Goal: Complete application form

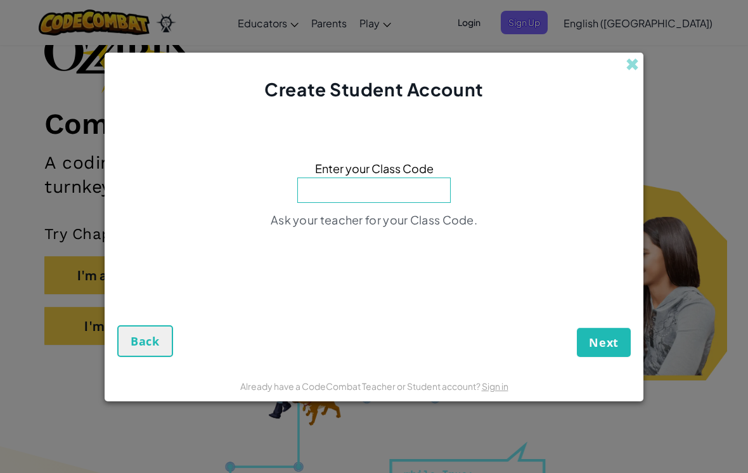
click at [418, 191] on input at bounding box center [373, 190] width 153 height 25
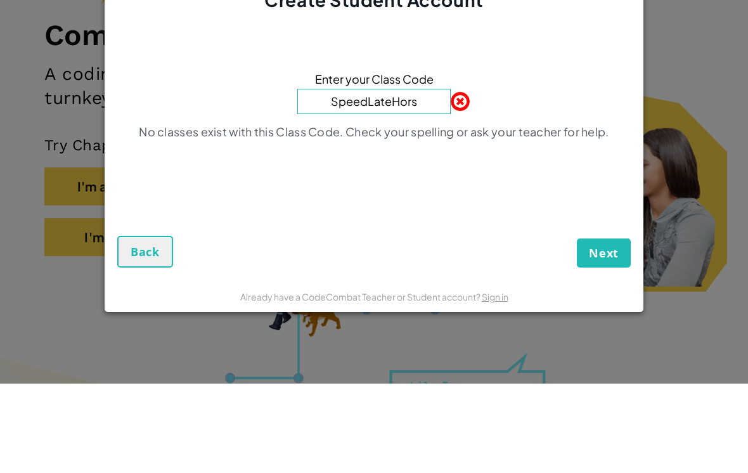
type input "SpeedLateHorse"
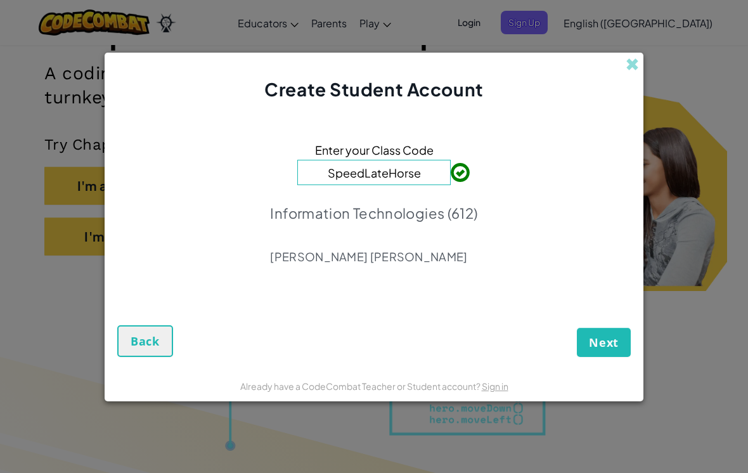
click at [608, 342] on span "Next" at bounding box center [604, 342] width 30 height 15
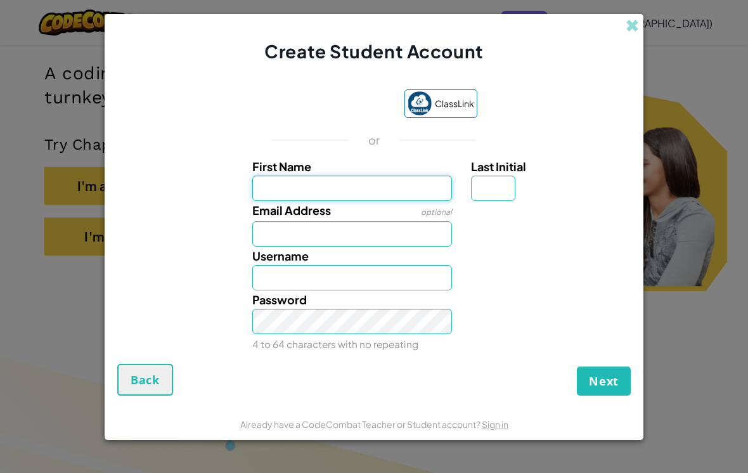
click at [383, 186] on input "First Name" at bounding box center [352, 188] width 200 height 25
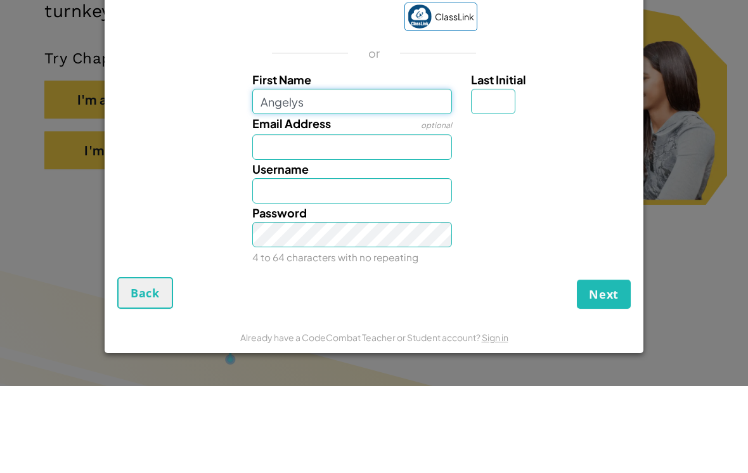
type input "Angelys"
click at [491, 176] on input "Last Initial" at bounding box center [493, 188] width 44 height 25
type input "Angelys"
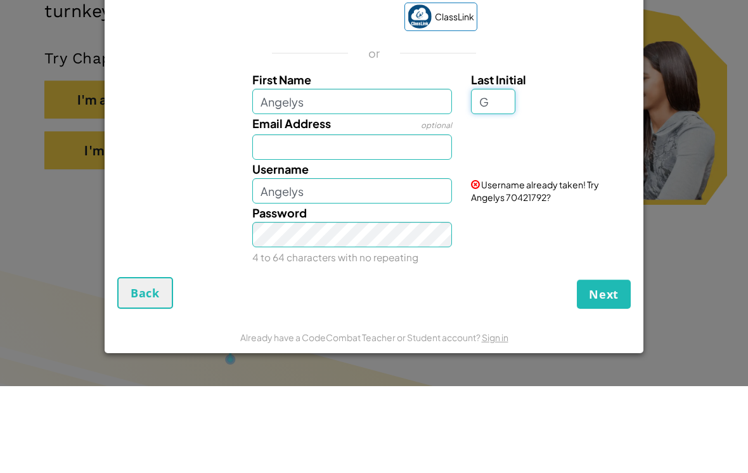
type input "G"
click at [393, 221] on input "Email Address" at bounding box center [352, 233] width 200 height 25
type input "[PERSON_NAME]"
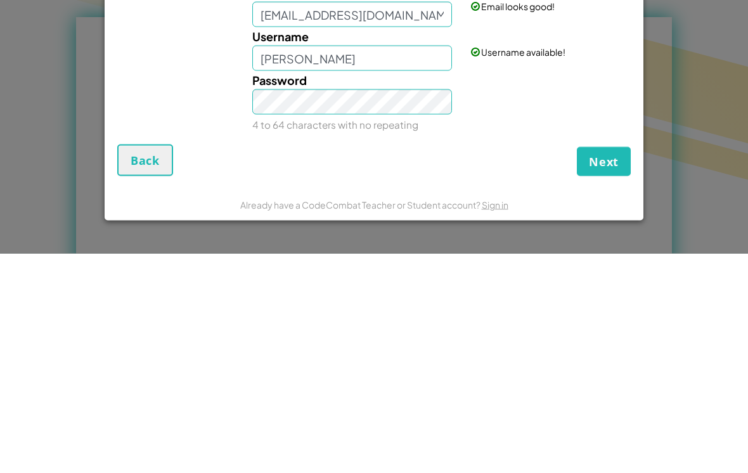
scroll to position [678, 0]
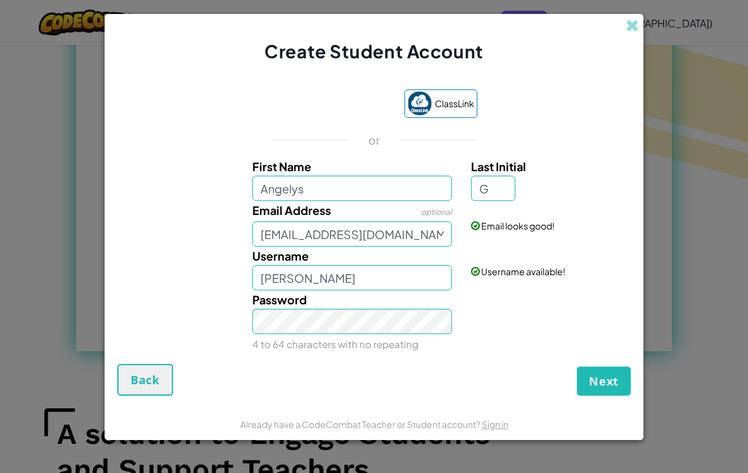
click at [607, 387] on span "Next" at bounding box center [604, 380] width 30 height 15
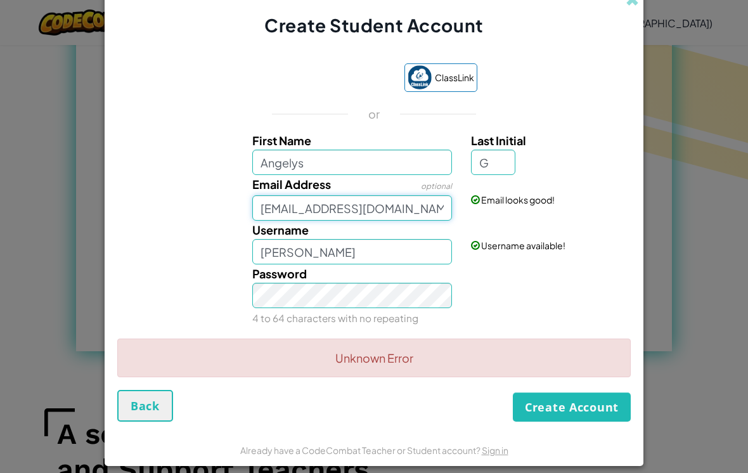
click at [278, 207] on input "[EMAIL_ADDRESS][DOMAIN_NAME]" at bounding box center [352, 207] width 200 height 25
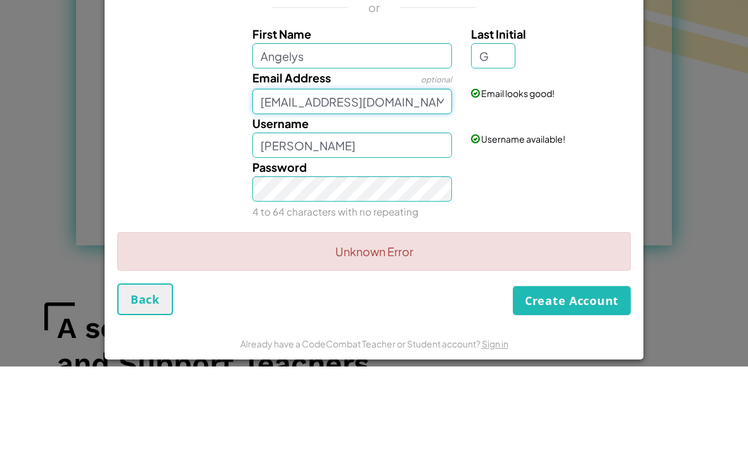
click at [284, 195] on input "[EMAIL_ADDRESS][DOMAIN_NAME]" at bounding box center [352, 207] width 200 height 25
click at [288, 195] on input "[EMAIL_ADDRESS][DOMAIN_NAME]" at bounding box center [352, 207] width 200 height 25
click at [429, 195] on input "[EMAIL_ADDRESS][DOMAIN_NAME]" at bounding box center [352, 207] width 200 height 25
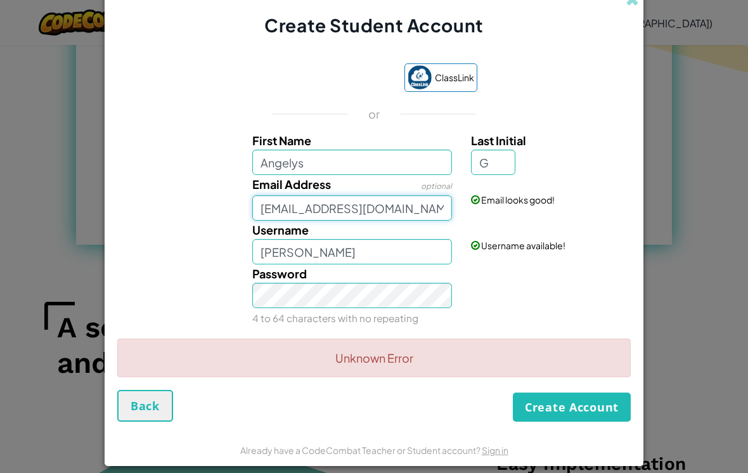
type input "[EMAIL_ADDRESS][DOMAIN_NAME]"
click at [595, 413] on button "Create Account" at bounding box center [572, 407] width 118 height 29
click at [718, 290] on div "Create Student Account ClassLink or First Name Angelys Last Initial G Email Add…" at bounding box center [374, 236] width 748 height 473
click at [146, 405] on span "Back" at bounding box center [145, 405] width 29 height 15
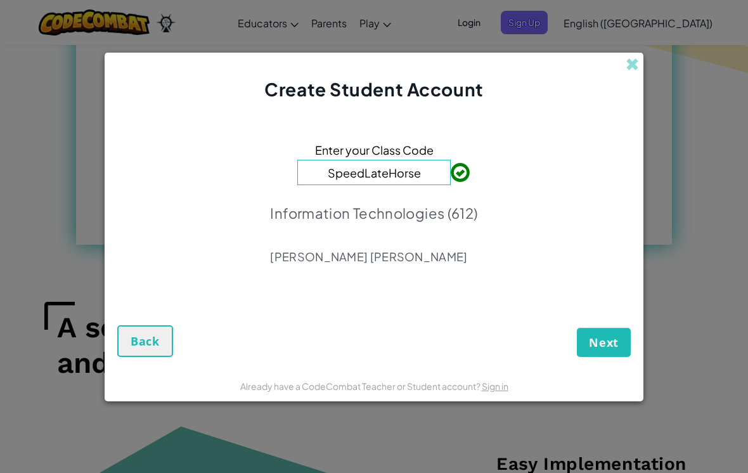
click at [140, 338] on span "Back" at bounding box center [145, 341] width 29 height 15
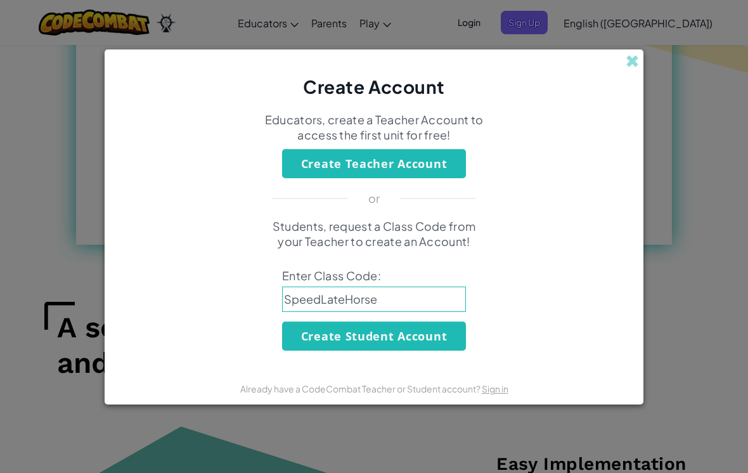
click at [639, 60] on span at bounding box center [632, 61] width 13 height 13
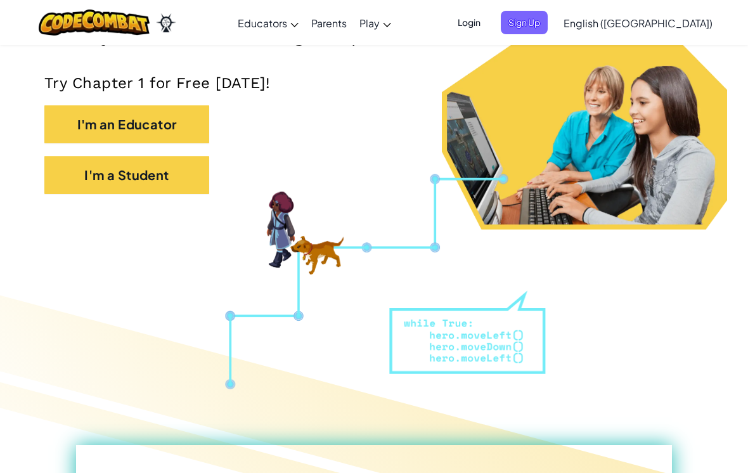
scroll to position [0, 0]
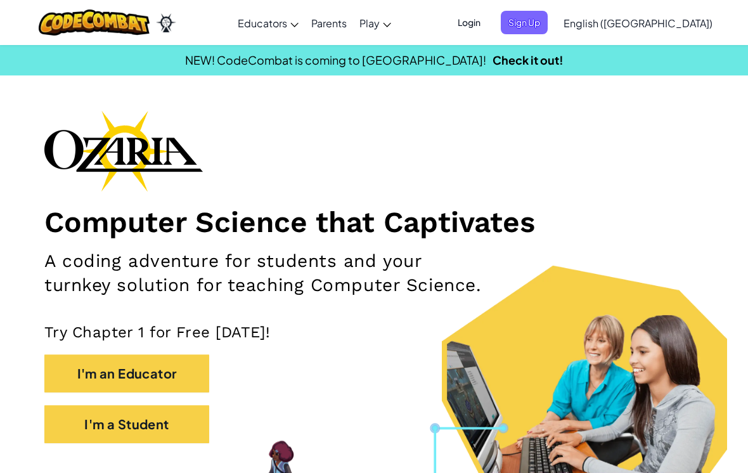
click at [488, 26] on span "Login" at bounding box center [469, 22] width 38 height 23
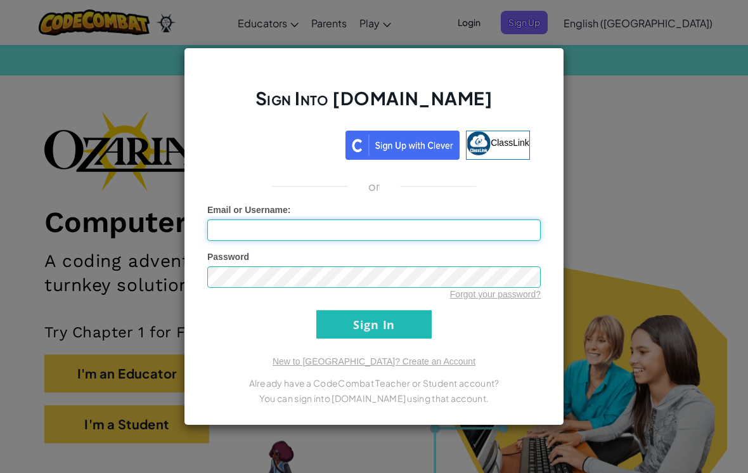
click at [411, 238] on input "Email or Username :" at bounding box center [374, 230] width 334 height 22
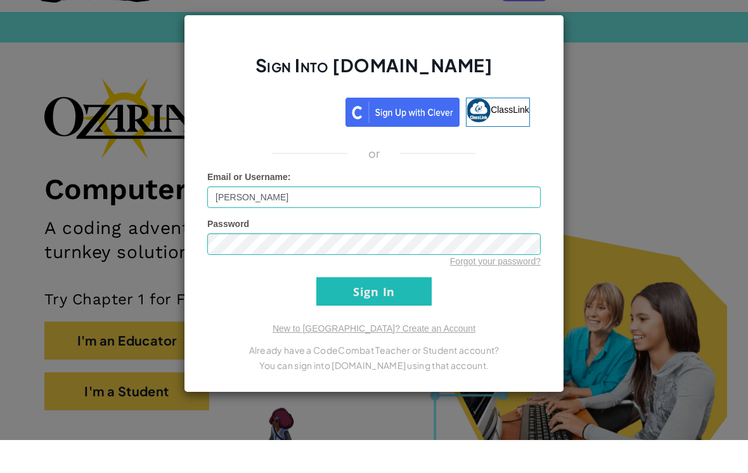
scroll to position [33, 0]
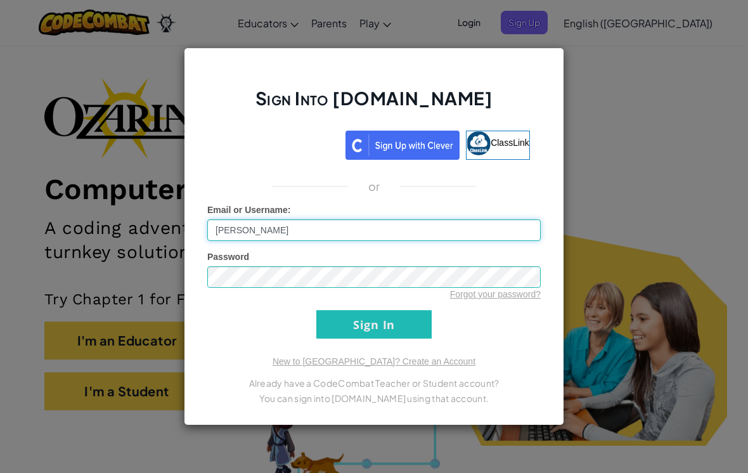
type input "[PERSON_NAME]"
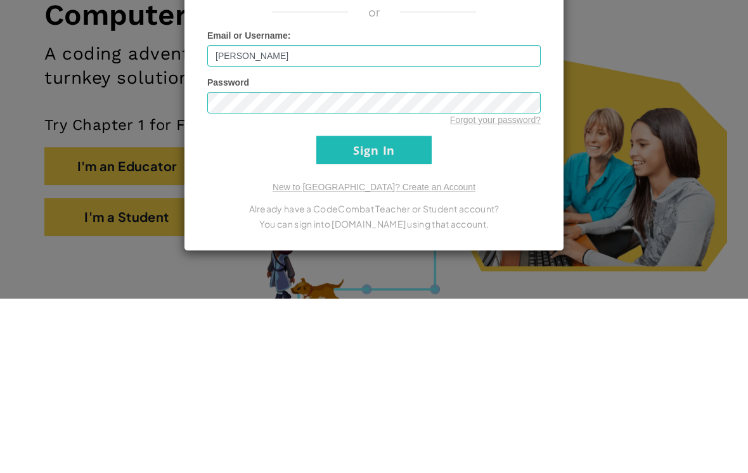
click at [350, 310] on input "Sign In" at bounding box center [373, 324] width 115 height 29
